Goal: Information Seeking & Learning: Learn about a topic

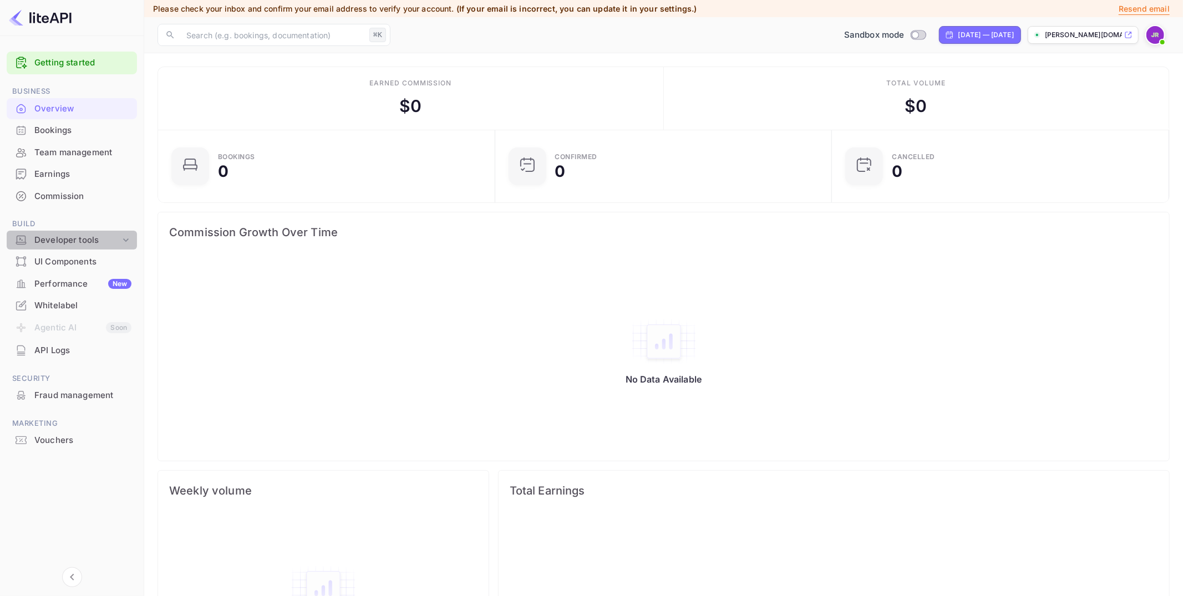
click at [116, 239] on div "Developer tools" at bounding box center [77, 240] width 86 height 13
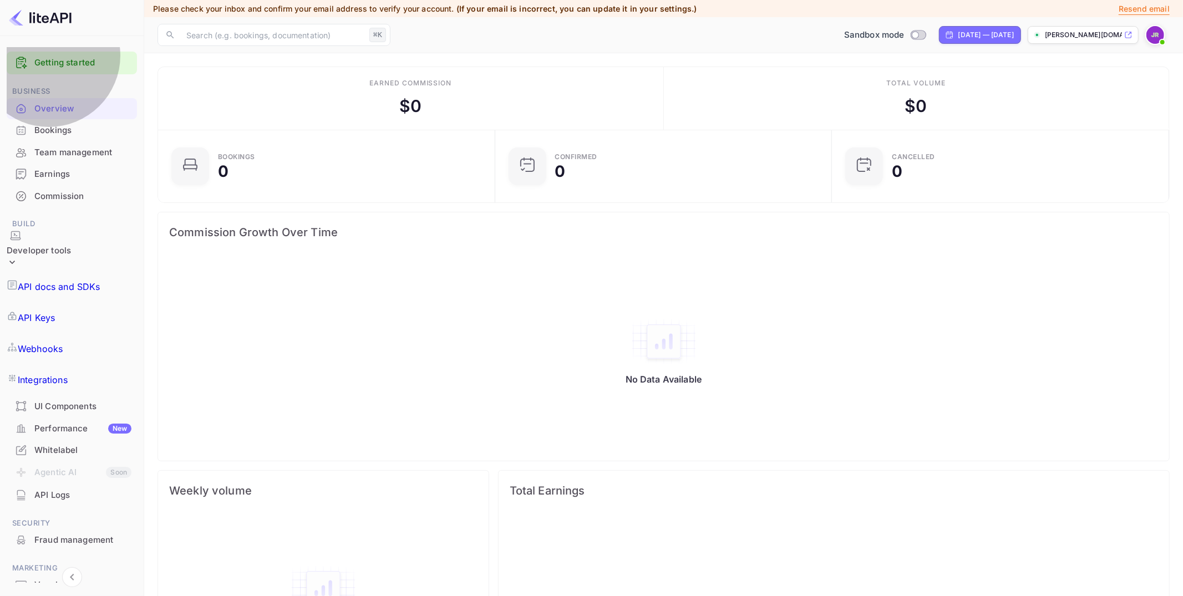
click at [55, 311] on p "API Keys" at bounding box center [36, 317] width 37 height 13
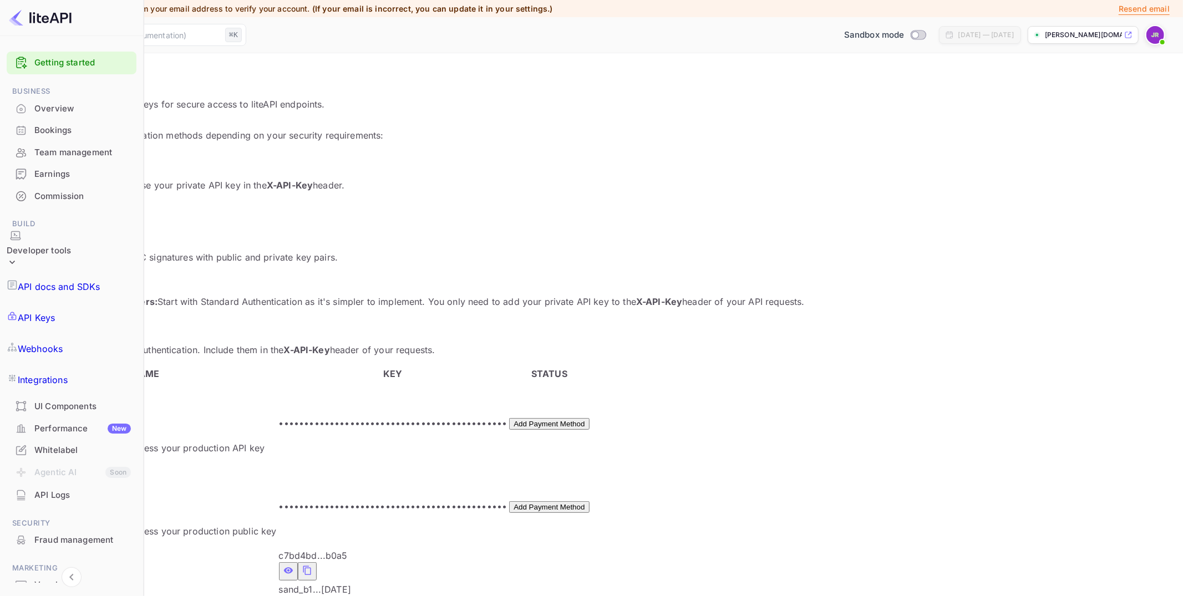
click at [310, 595] on icon "private api keys table" at bounding box center [307, 604] width 8 height 9
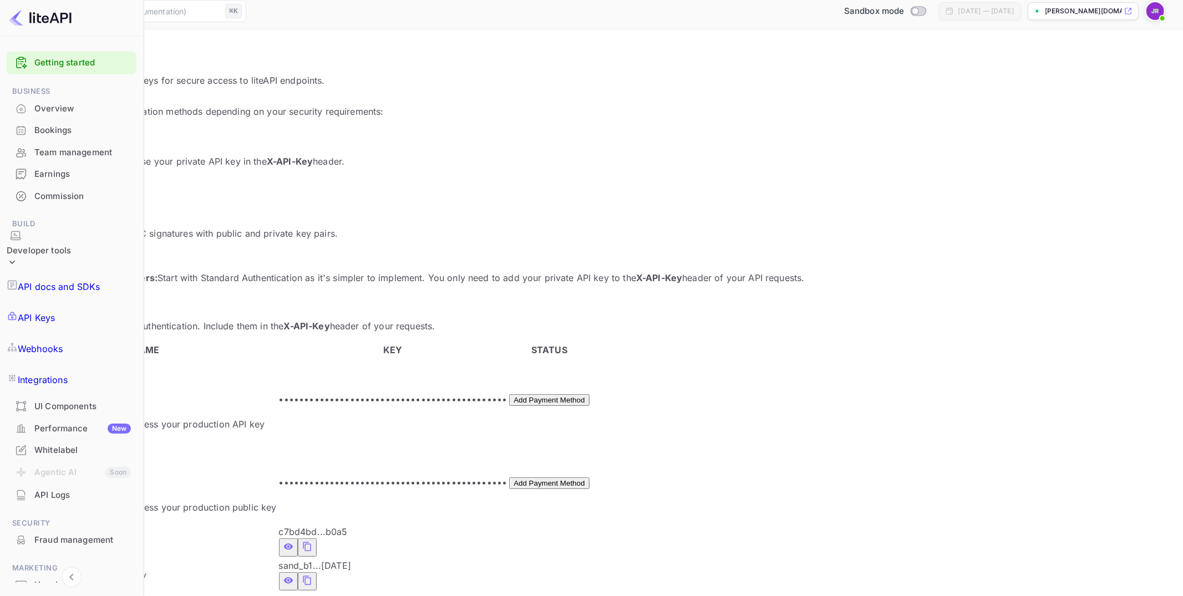
scroll to position [23, 0]
click at [96, 280] on p "API docs and SDKs" at bounding box center [59, 286] width 83 height 13
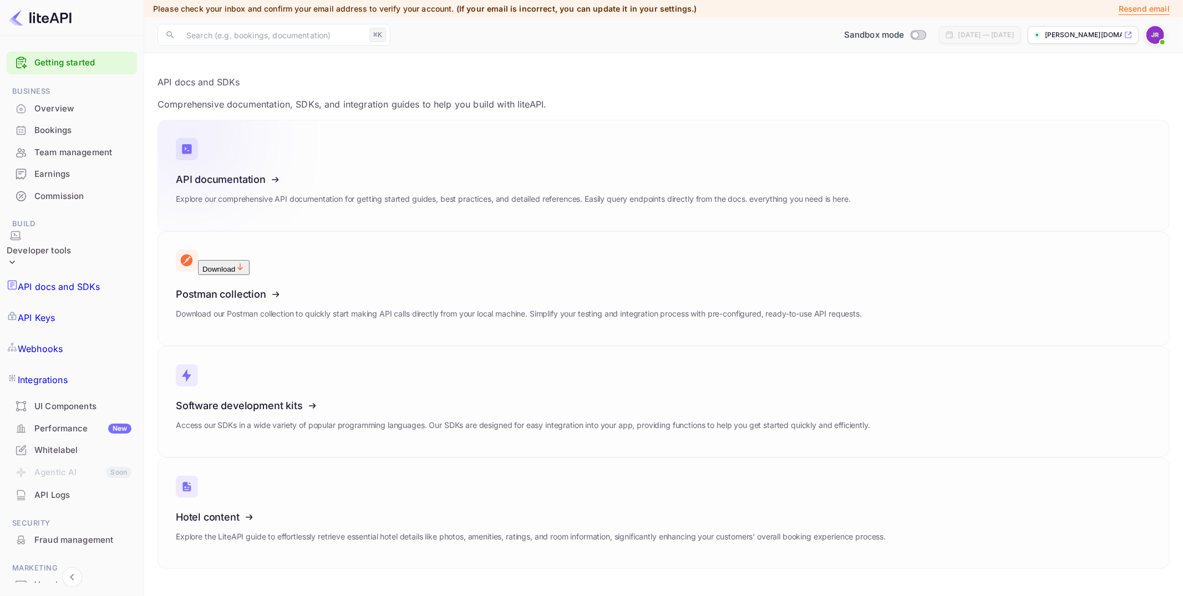
click at [315, 187] on icon at bounding box center [244, 177] width 172 height 114
click at [67, 110] on div "Overview" at bounding box center [82, 109] width 97 height 13
